Goal: Information Seeking & Learning: Learn about a topic

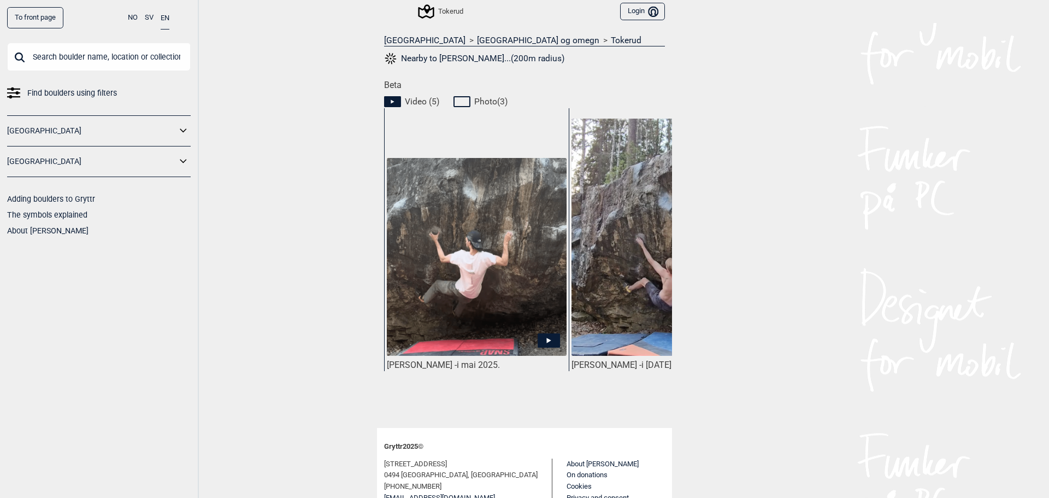
scroll to position [492, 0]
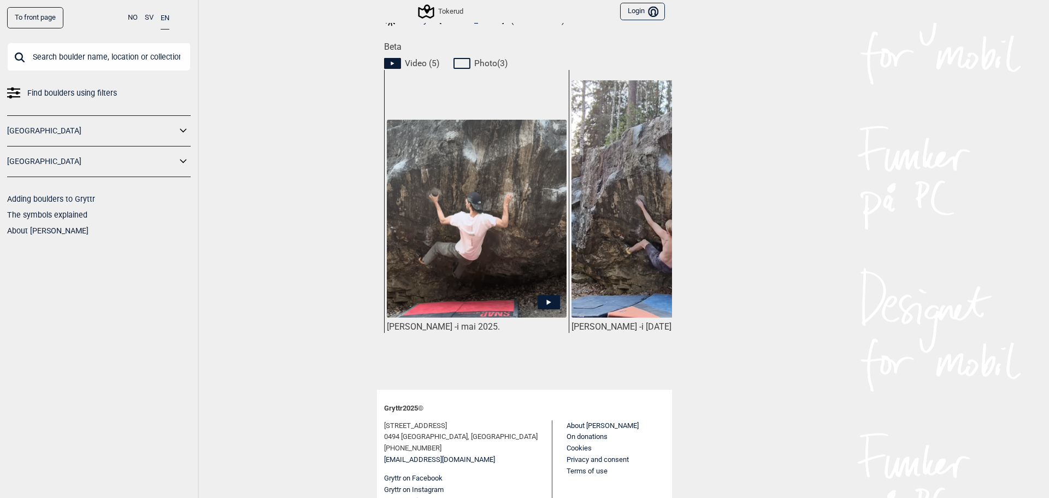
click at [449, 268] on img at bounding box center [477, 219] width 180 height 199
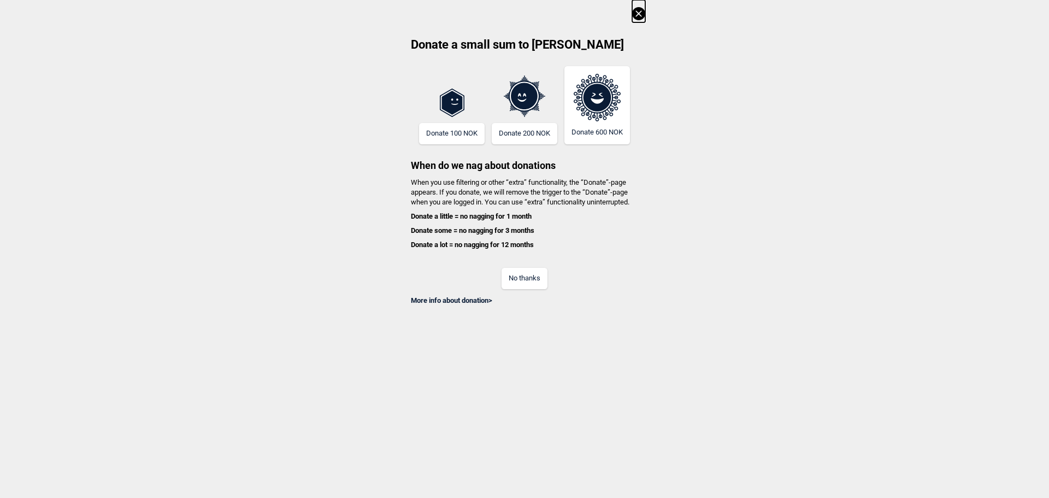
click at [509, 278] on button "No thanks" at bounding box center [524, 278] width 46 height 21
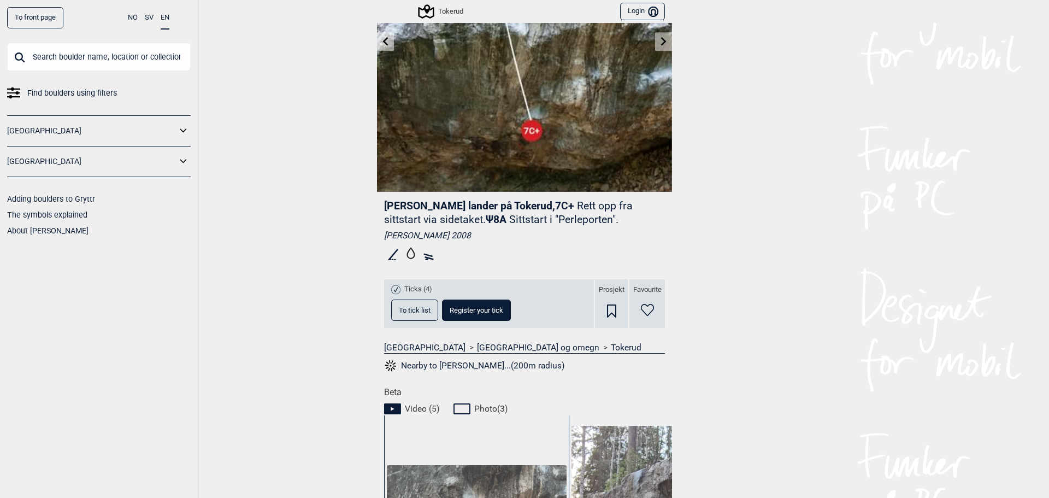
scroll to position [164, 0]
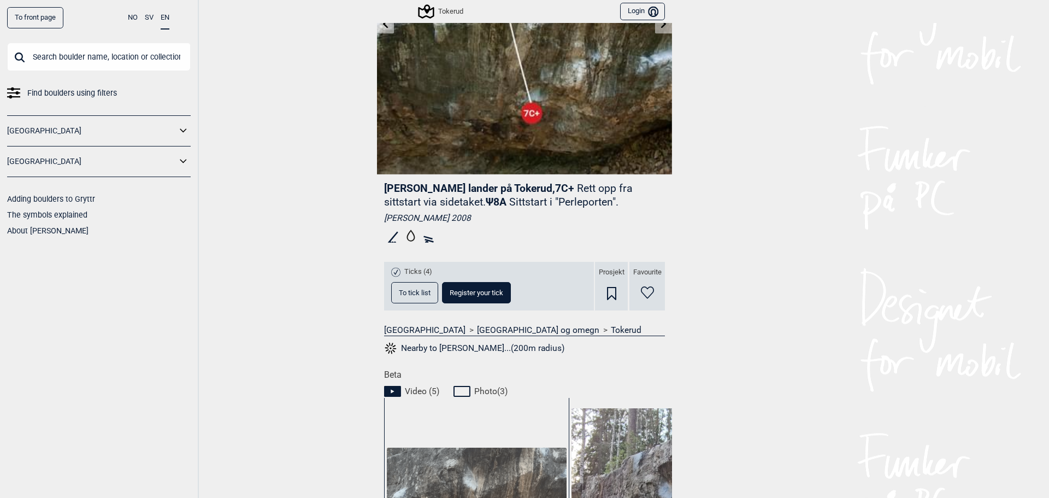
click at [467, 348] on button "Nearby to [PERSON_NAME]...(200m radius)" at bounding box center [474, 348] width 180 height 14
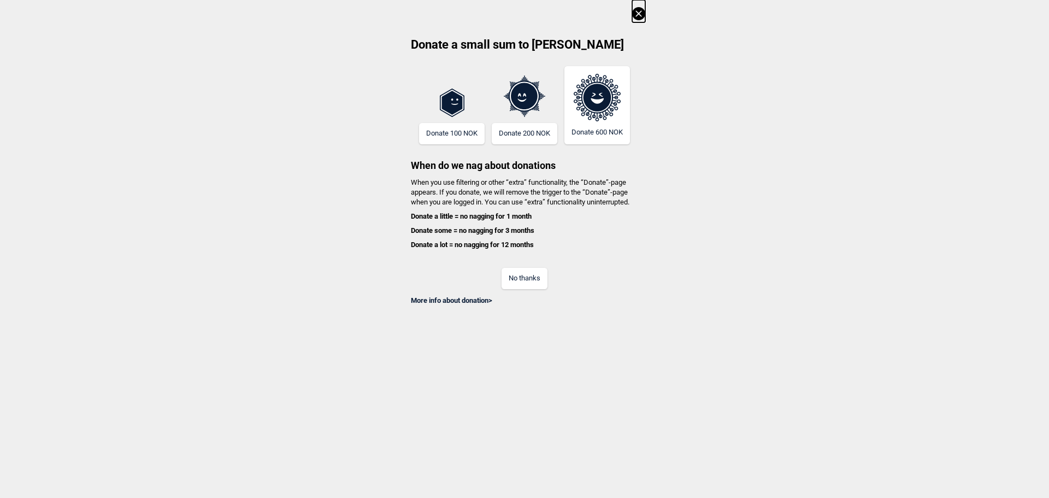
click at [528, 283] on button "No thanks" at bounding box center [524, 278] width 46 height 21
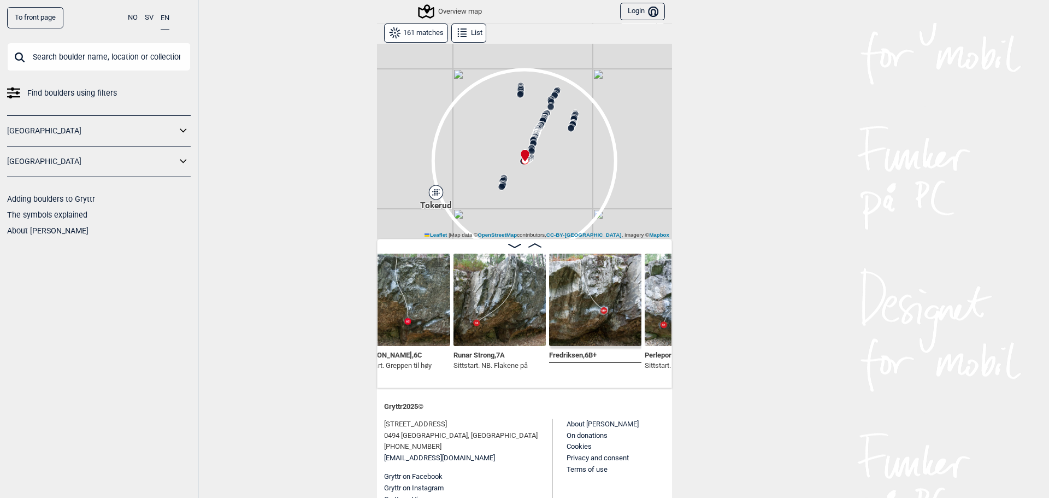
scroll to position [0, 12925]
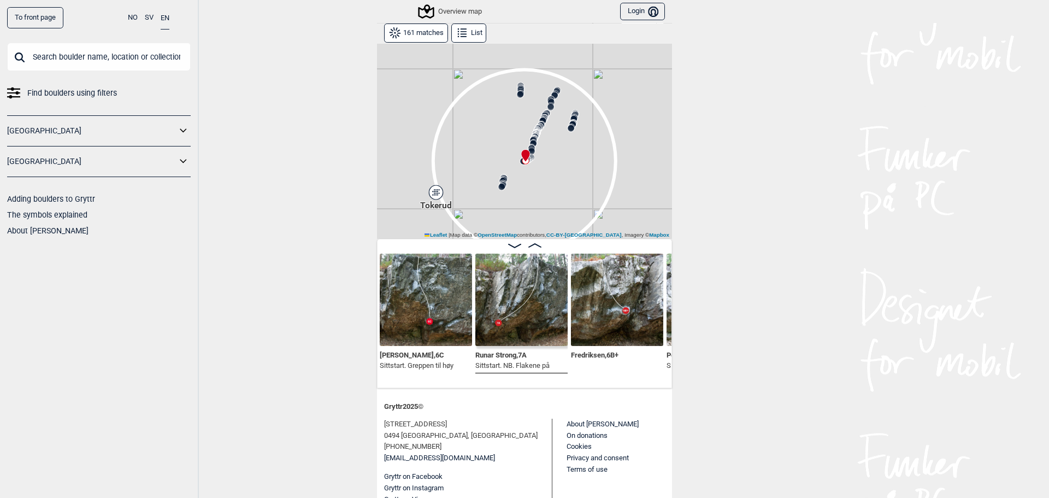
click at [517, 337] on img at bounding box center [521, 299] width 92 height 92
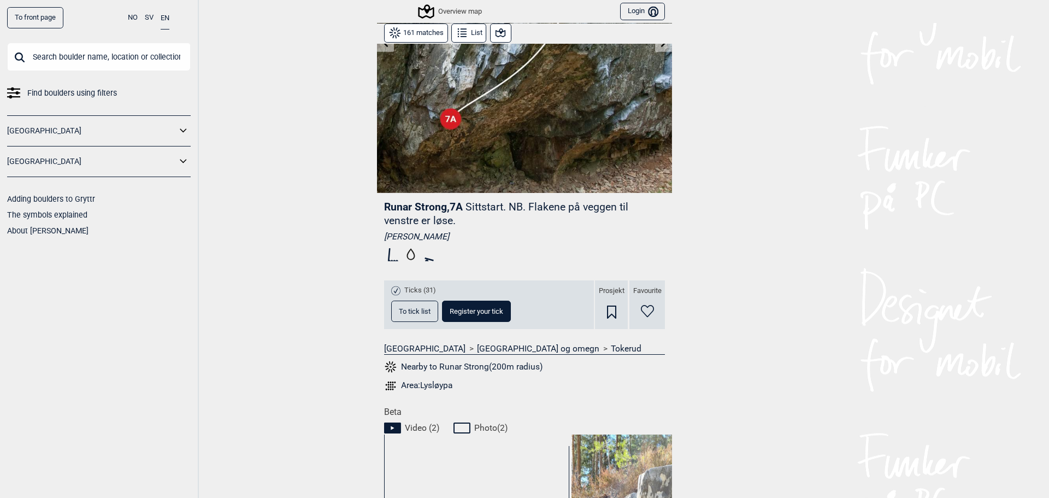
scroll to position [136, 0]
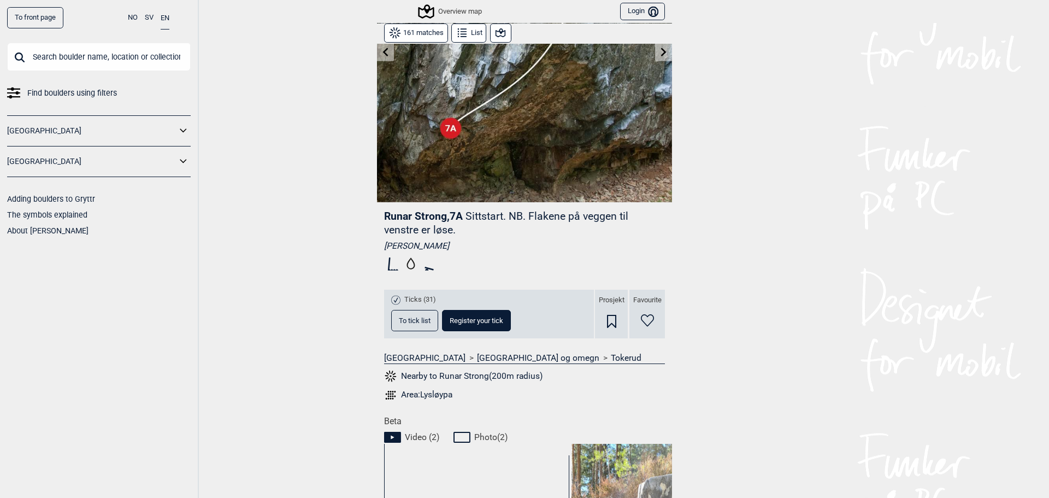
click at [423, 321] on span "To tick list" at bounding box center [415, 320] width 32 height 7
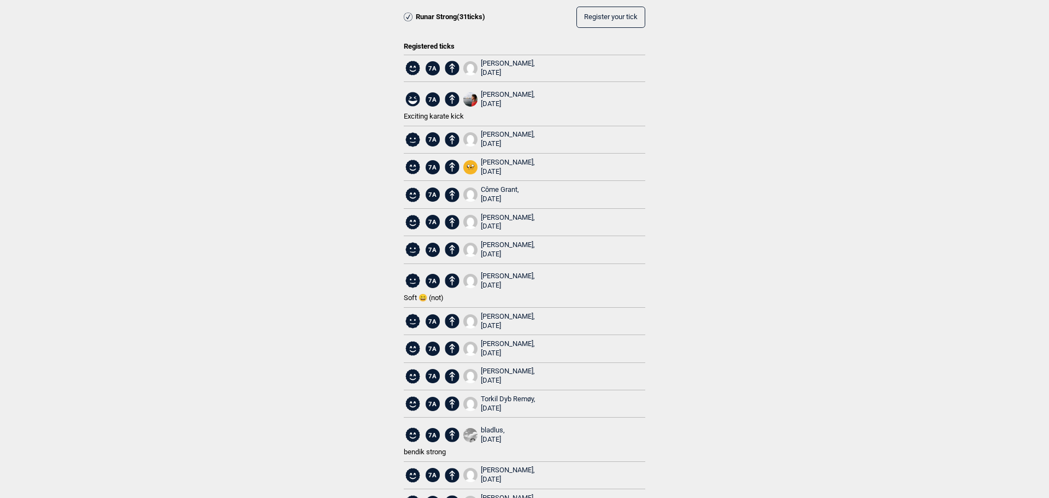
scroll to position [0, 0]
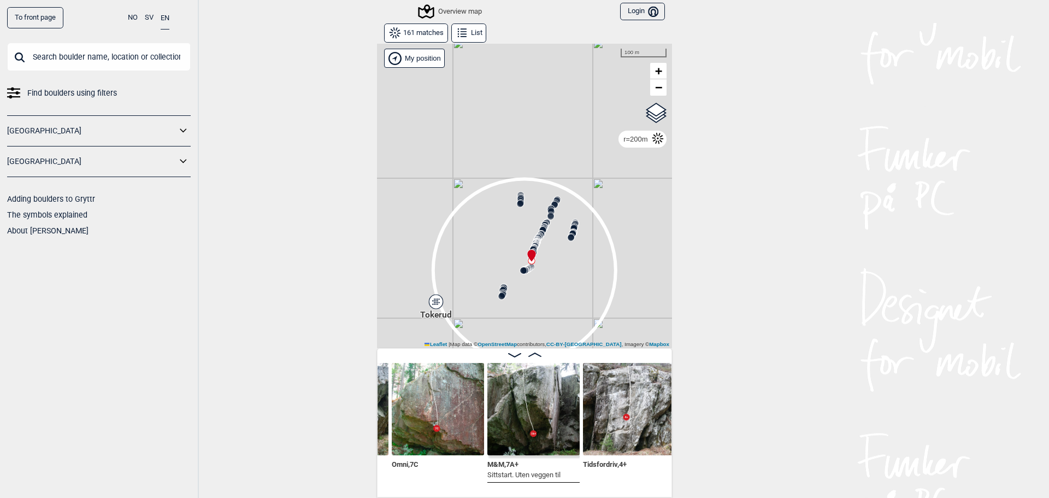
scroll to position [0, 11420]
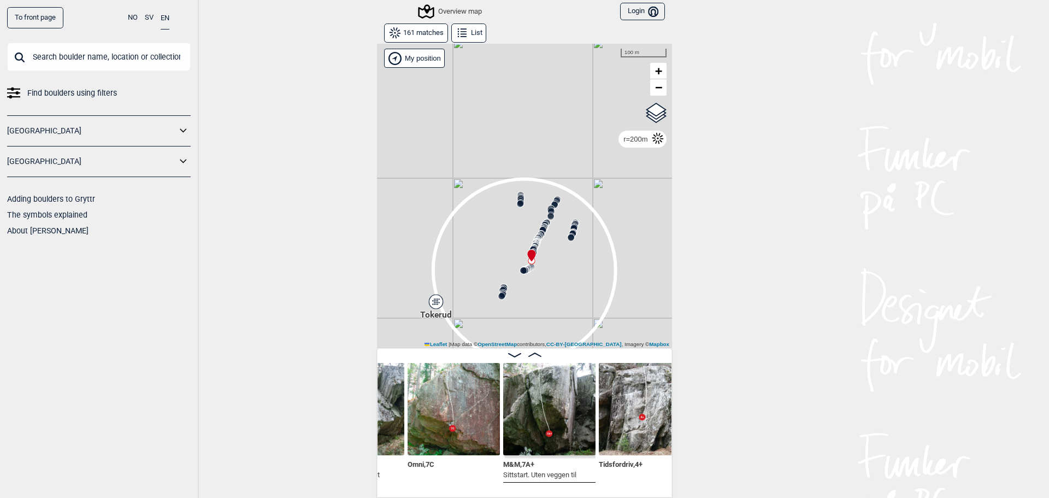
click at [380, 480] on div "Deadly tits , 7A Sittstart. Linjen er gått" at bounding box center [358, 422] width 92 height 119
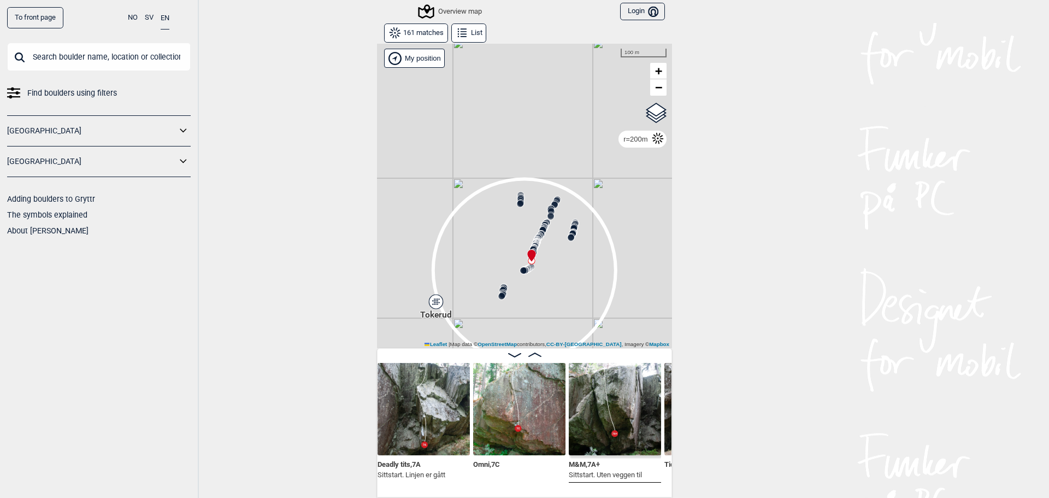
click at [380, 478] on div "Deadly tits , 7A Sittstart. Linjen er gått" at bounding box center [424, 426] width 96 height 127
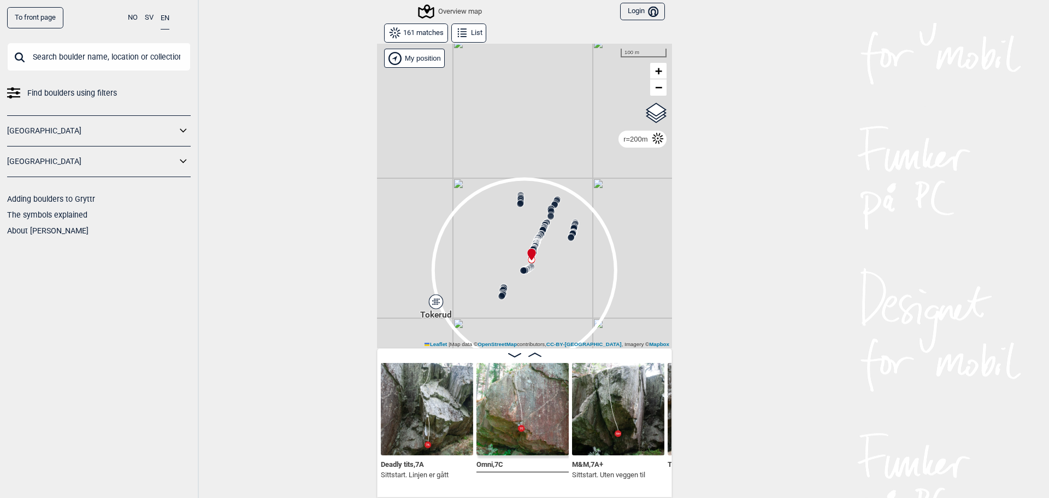
scroll to position [0, 11353]
click at [382, 480] on p "Sittstart. Linjen er gått" at bounding box center [416, 474] width 68 height 11
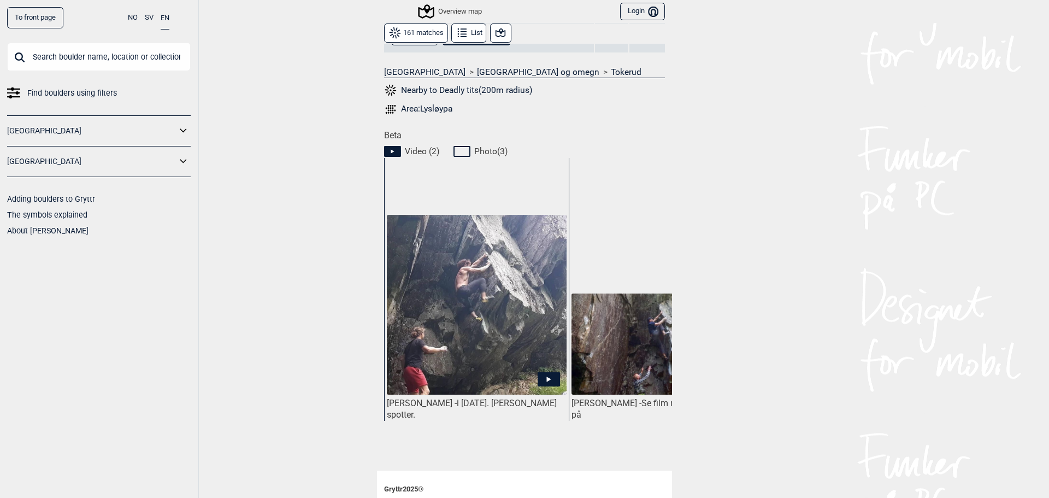
scroll to position [109, 0]
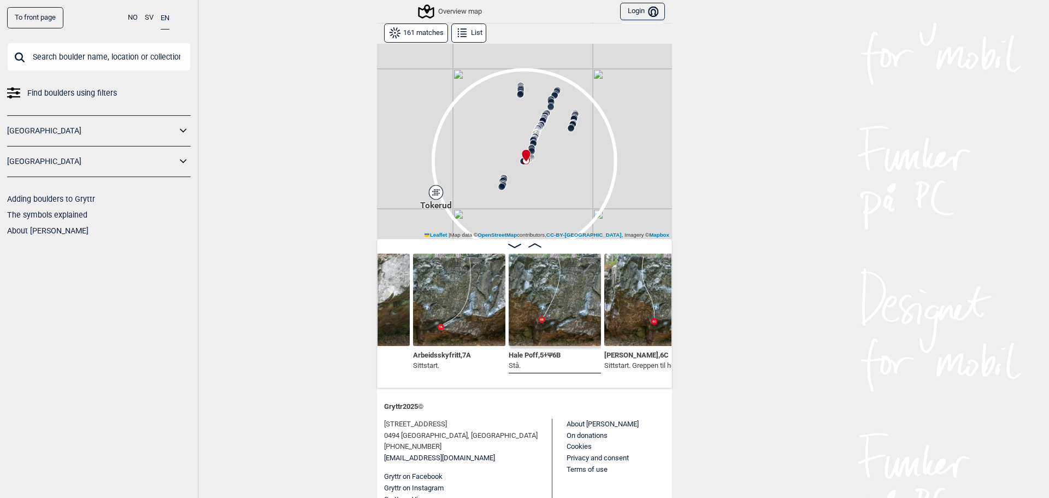
scroll to position [0, 12717]
click at [379, 371] on div "Dino , 6B" at bounding box center [366, 316] width 96 height 127
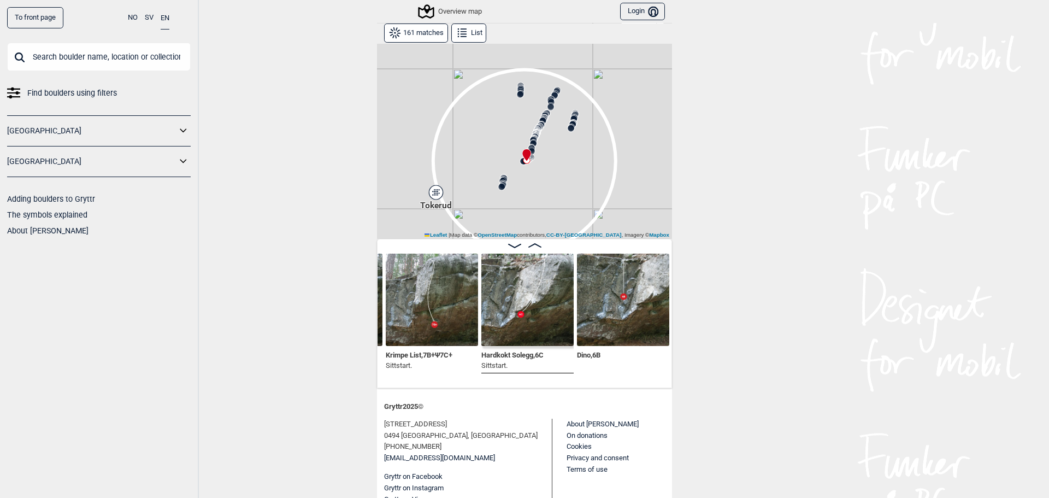
click at [448, 382] on div "Trim for Trym , 6A Ψ 6A+ Sittstart. Krimpe List , 7B+ Ψ 7C+ Sittstart. Hardkokt…" at bounding box center [524, 313] width 295 height 149
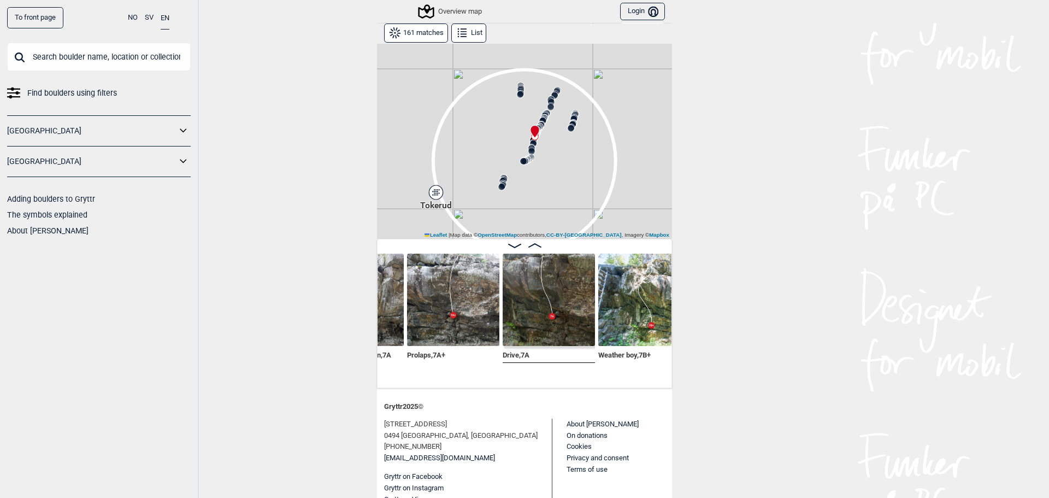
scroll to position [0, 9758]
click at [377, 377] on div "Motorsagmassakeren , 7A Prolaps , 7A+ Drive , 7A Weather boy , 7B+ Joikarisset …" at bounding box center [524, 313] width 295 height 149
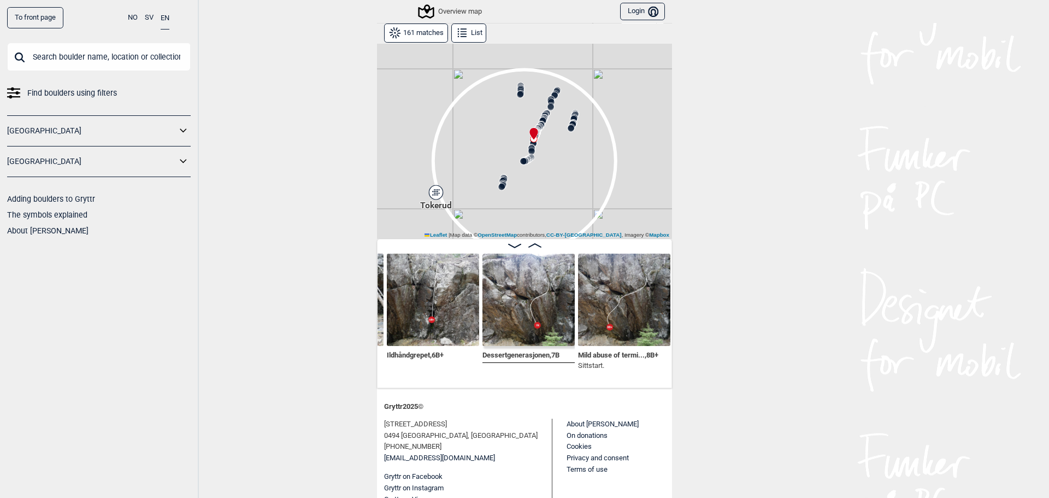
scroll to position [0, 10245]
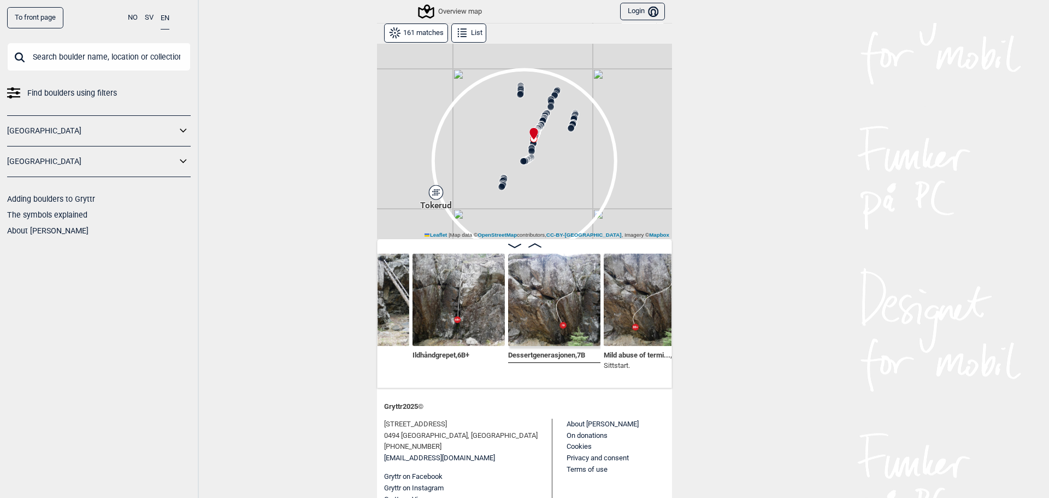
click at [383, 380] on div "Berntsens , 5 Ildhåndgrepet , 6B+ Dessertgenerasjonen , 7B Mild abuse of termi.…" at bounding box center [524, 313] width 295 height 149
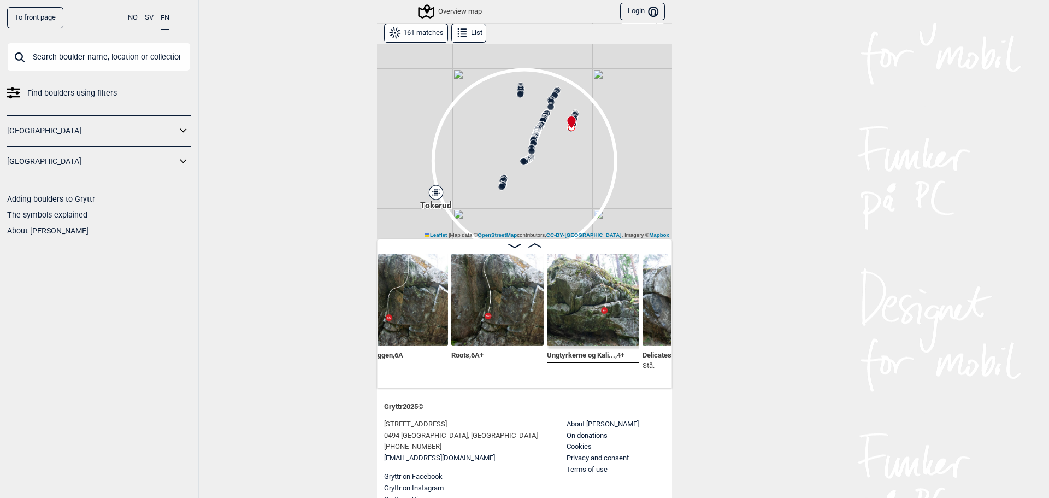
scroll to position [0, 5724]
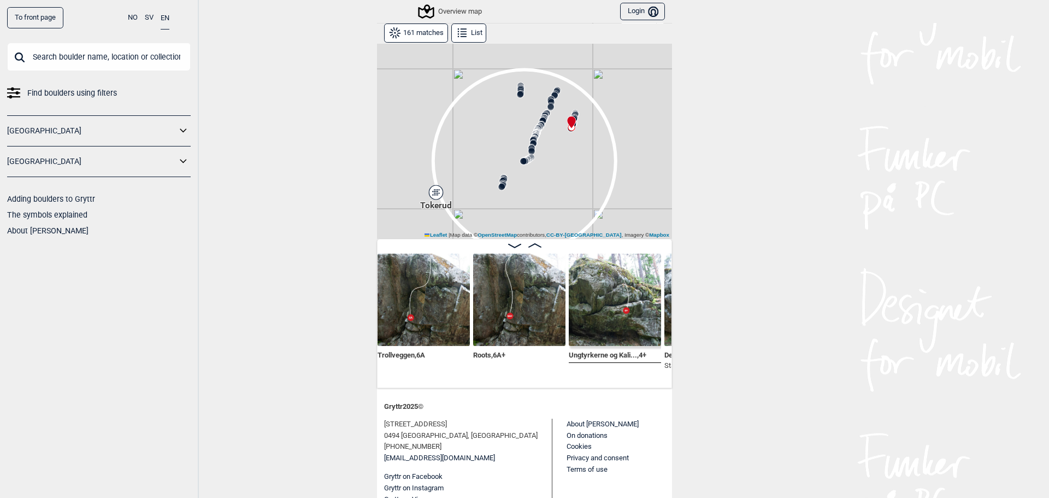
click at [665, 380] on div "Trollveggen , 6A Roots , 6A+ Ungtyrkerne og Kali... , 4+ Delicatessen , 6B+ Ψ 7…" at bounding box center [524, 313] width 295 height 149
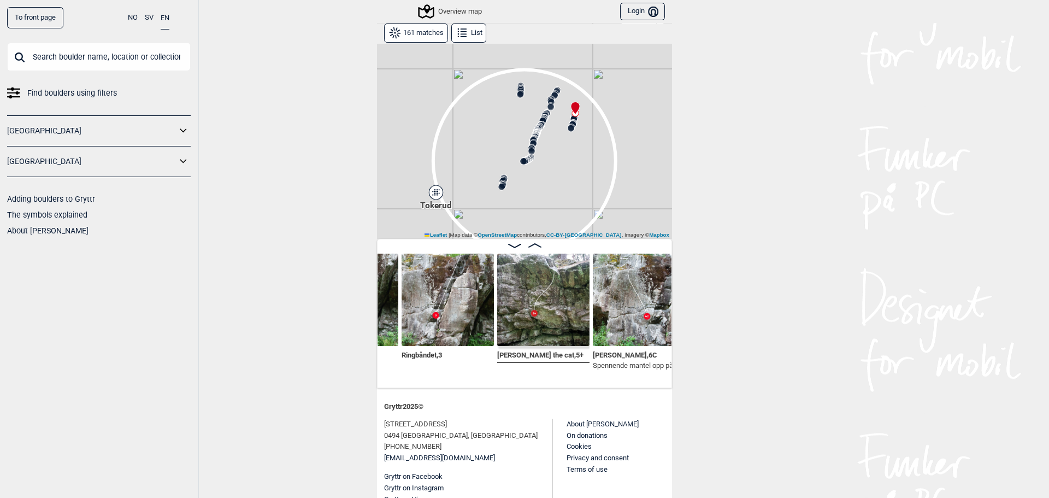
scroll to position [0, 2168]
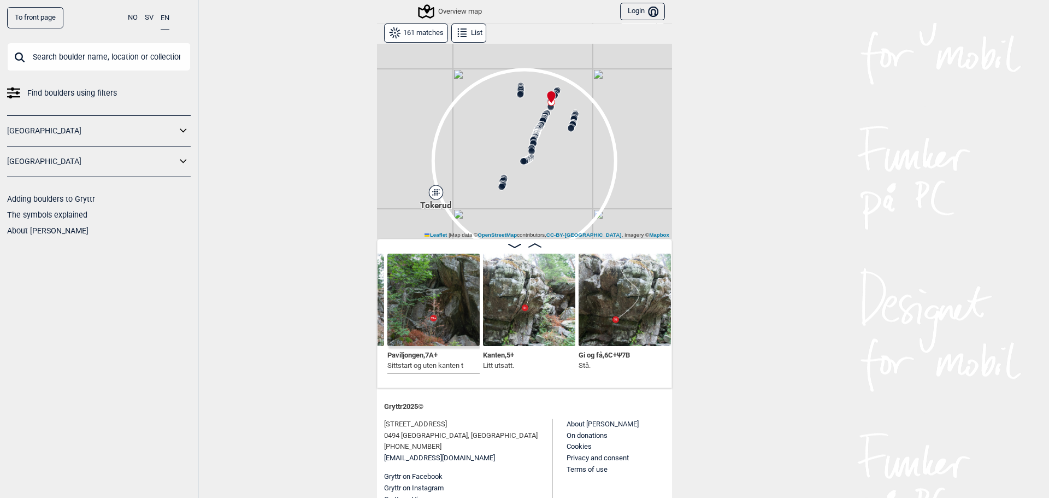
scroll to position [0, 1866]
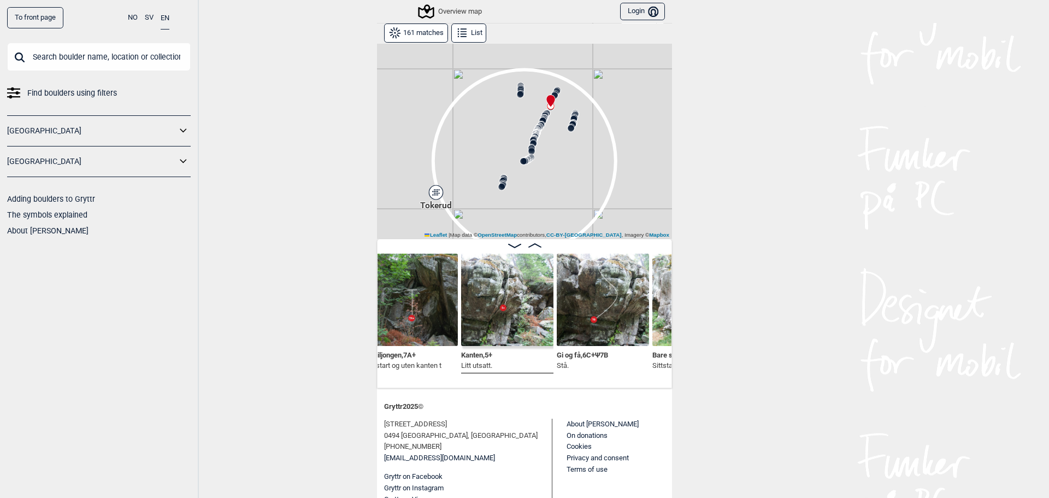
drag, startPoint x: 599, startPoint y: 356, endPoint x: 577, endPoint y: 366, distance: 24.7
click at [586, 395] on div "Gryttr 2025 ©" at bounding box center [524, 406] width 281 height 23
drag, startPoint x: 578, startPoint y: 352, endPoint x: 565, endPoint y: 352, distance: 13.7
click at [564, 352] on span "Gi og få , 6C+ Ψ 7B" at bounding box center [582, 353] width 51 height 10
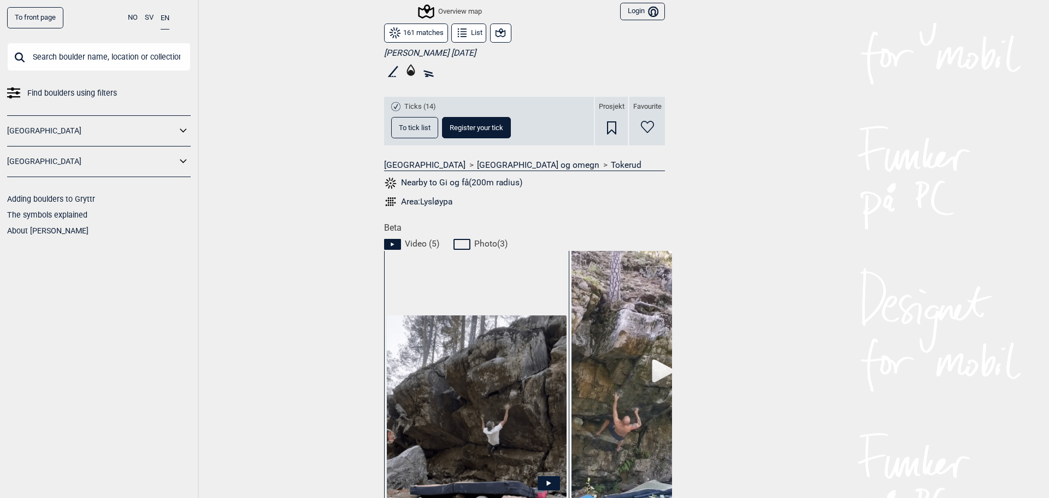
scroll to position [505, 0]
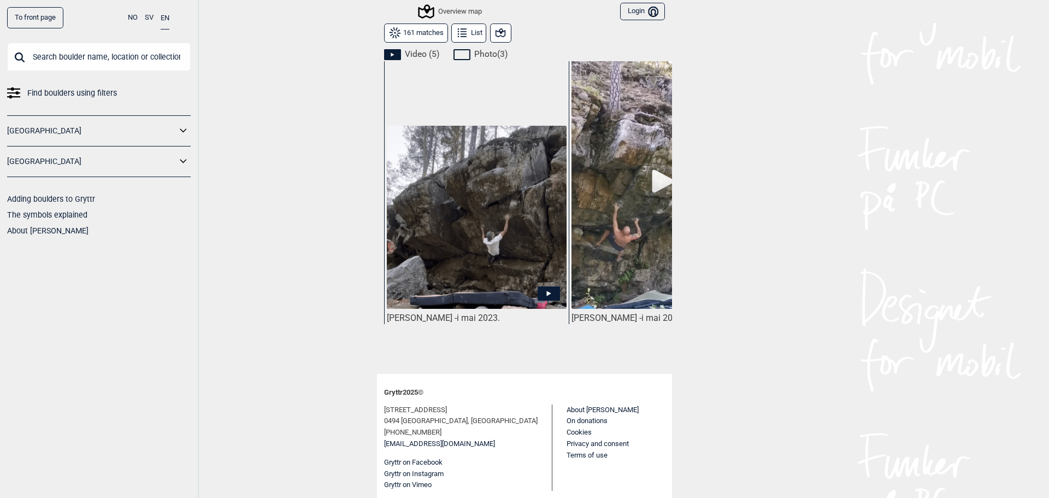
click at [515, 253] on img at bounding box center [477, 218] width 180 height 184
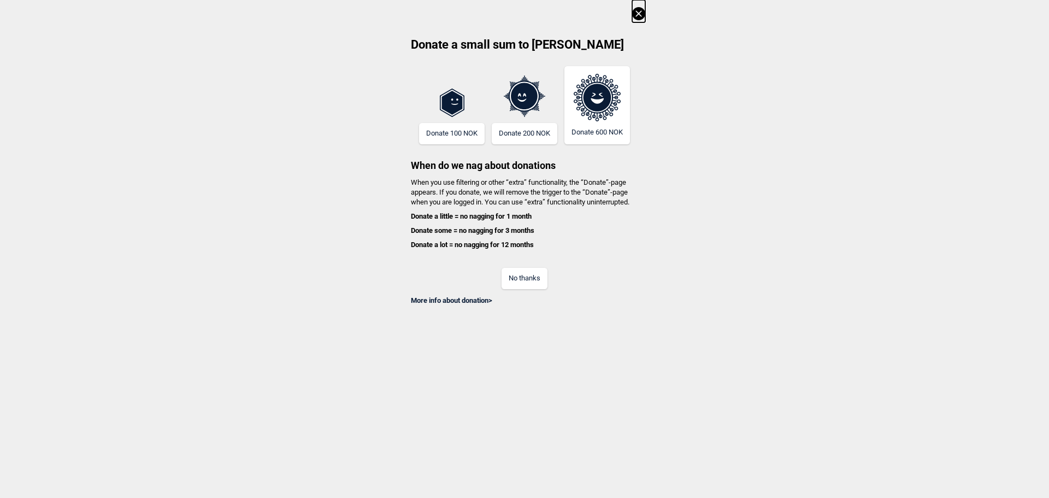
click at [532, 293] on div "More info about donation >" at bounding box center [524, 297] width 241 height 16
click at [530, 283] on button "No thanks" at bounding box center [524, 278] width 46 height 21
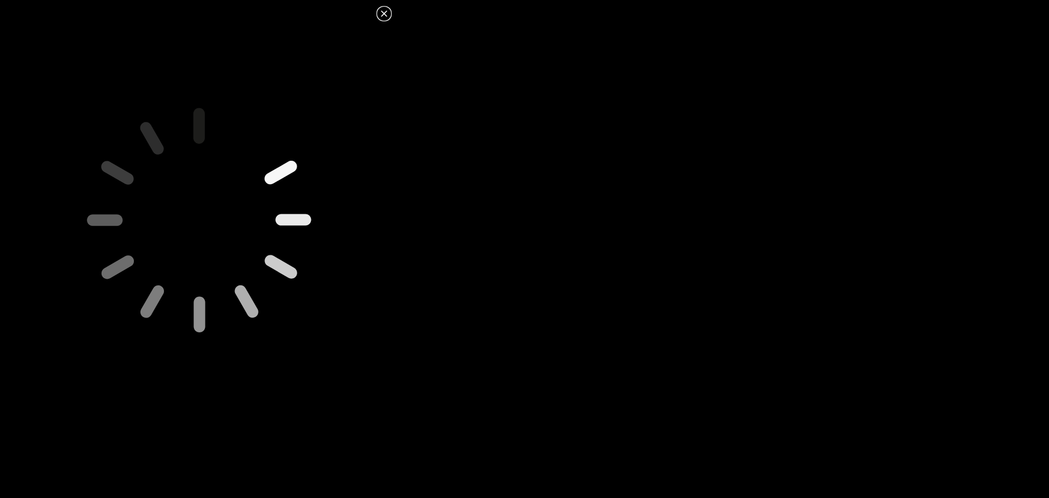
drag, startPoint x: 251, startPoint y: 226, endPoint x: 170, endPoint y: 307, distance: 115.1
click at [170, 307] on icon at bounding box center [198, 218] width 383 height 383
click at [172, 307] on icon at bounding box center [198, 218] width 383 height 383
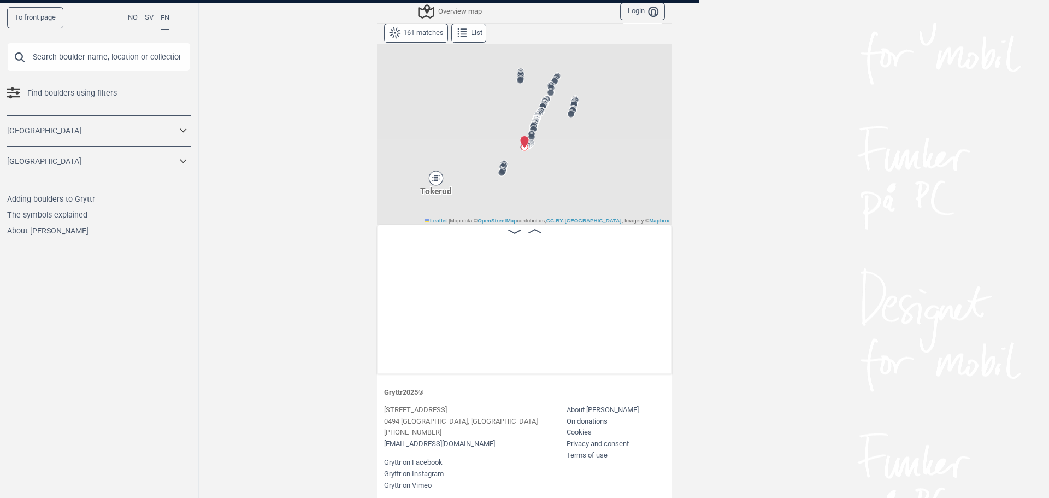
scroll to position [123, 0]
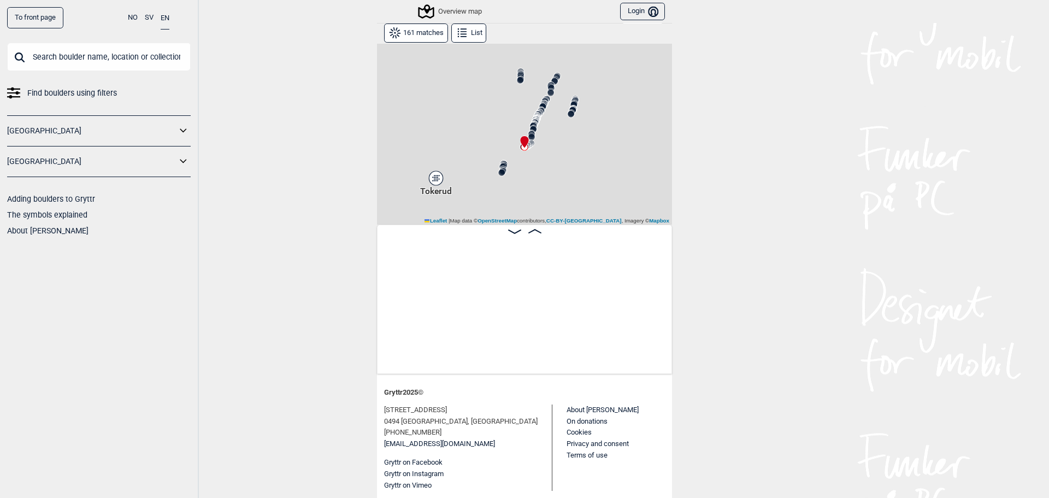
scroll to position [0, 13383]
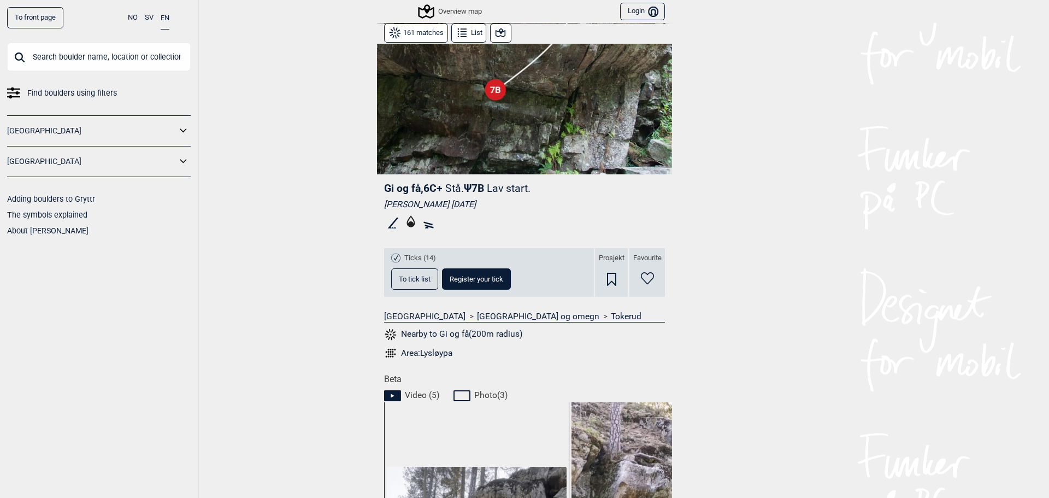
scroll to position [382, 0]
